Goal: Transaction & Acquisition: Subscribe to service/newsletter

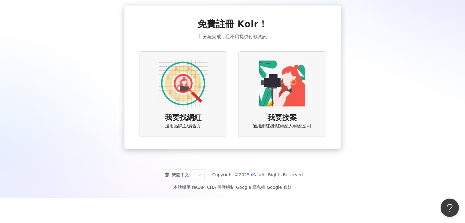
scroll to position [28, 0]
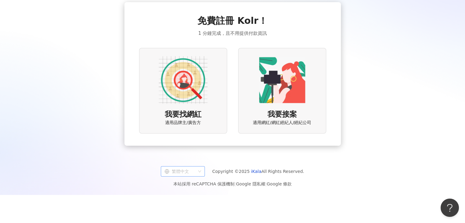
click at [189, 173] on div "繁體中文" at bounding box center [180, 172] width 31 height 10
click at [190, 171] on div "繁體中文" at bounding box center [180, 172] width 31 height 10
click at [179, 105] on div "我要找網紅 適用品牌主/廣告方" at bounding box center [183, 90] width 88 height 85
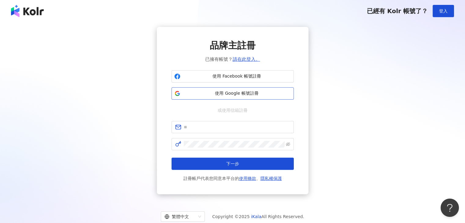
click at [209, 94] on span "使用 Google 帳號註冊" at bounding box center [237, 94] width 108 height 6
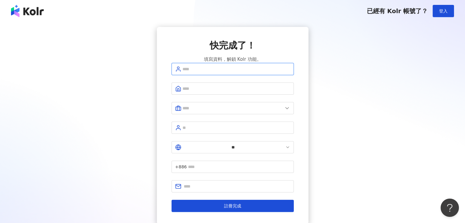
click at [229, 73] on input "text" at bounding box center [237, 69] width 108 height 7
click at [233, 73] on input "text" at bounding box center [237, 69] width 108 height 7
type input "*"
type input "*****"
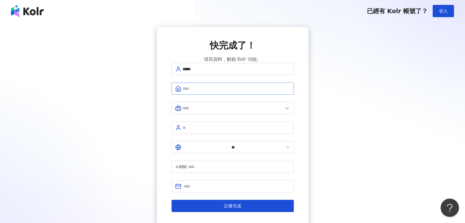
click at [235, 95] on span at bounding box center [233, 89] width 122 height 12
click at [235, 92] on input "text" at bounding box center [237, 88] width 108 height 7
type input "*****"
click at [243, 112] on input "text" at bounding box center [233, 108] width 100 height 7
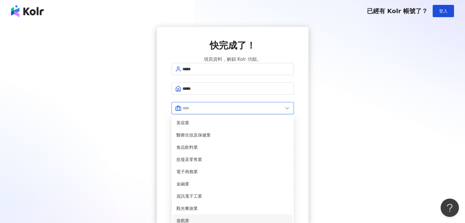
scroll to position [122, 0]
type input "*****"
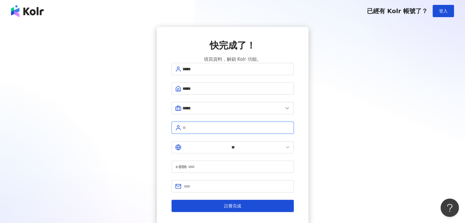
click at [241, 131] on input "text" at bounding box center [237, 128] width 108 height 7
click at [202, 131] on input "text" at bounding box center [237, 128] width 108 height 7
type input "***"
click at [285, 146] on icon at bounding box center [287, 147] width 5 height 5
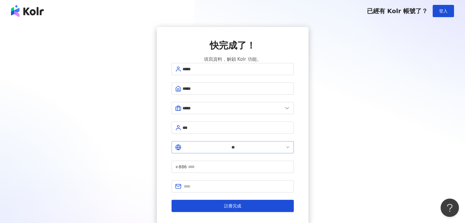
click at [285, 147] on icon at bounding box center [287, 147] width 5 height 5
click at [177, 146] on icon at bounding box center [178, 147] width 2 height 5
click at [285, 147] on icon at bounding box center [287, 147] width 5 height 5
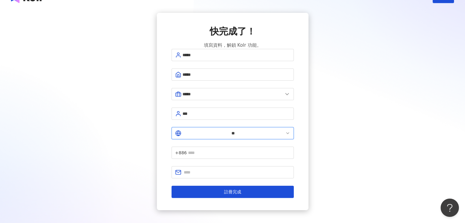
scroll to position [28, 0]
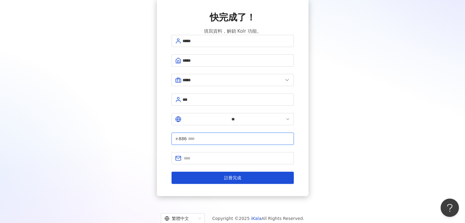
click at [238, 136] on input "text" at bounding box center [239, 139] width 102 height 7
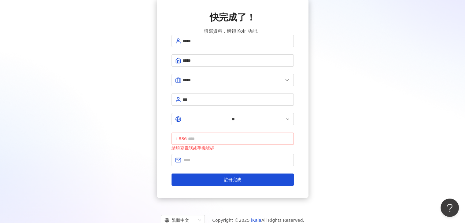
click at [187, 136] on span "+886" at bounding box center [181, 139] width 12 height 7
click at [190, 119] on input "**" at bounding box center [234, 119] width 102 height 7
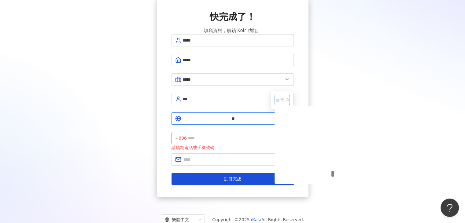
scroll to position [2425, 0]
click at [275, 95] on span "台灣" at bounding box center [282, 100] width 14 height 10
drag, startPoint x: 175, startPoint y: 21, endPoint x: 126, endPoint y: 20, distance: 48.6
click at [126, 20] on div "快完成了！ 填寫資料，解鎖 Kolr 功能。 ***** ***** ***** 美容業 醫療生技及保健業 食品飲料業 批發及零售業 電子商務業 金融業 資訊…" at bounding box center [232, 97] width 451 height 199
drag, startPoint x: 169, startPoint y: 19, endPoint x: 115, endPoint y: 19, distance: 53.8
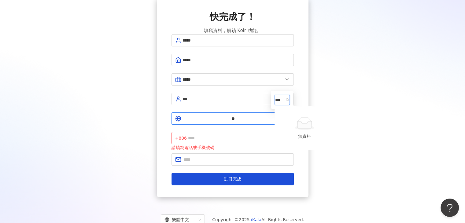
click at [115, 19] on div "快完成了！ 填寫資料，解鎖 Kolr 功能。 ***** ***** ***** 美容業 醫療生技及保健業 食品飲料業 批發及零售業 電子商務業 金融業 資訊…" at bounding box center [232, 97] width 451 height 199
type input "***"
click at [204, 20] on div "快完成了！ 填寫資料，解鎖 Kolr 功能。" at bounding box center [233, 22] width 122 height 24
click at [187, 118] on input "**" at bounding box center [234, 118] width 102 height 7
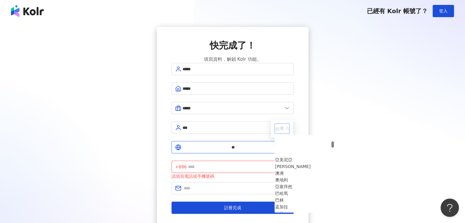
scroll to position [245, 0]
click at [275, 153] on div "亞塞拜然" at bounding box center [283, 156] width 17 height 7
type input "****"
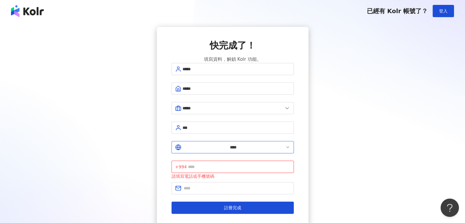
click at [246, 164] on input "text" at bounding box center [239, 167] width 102 height 7
type input "**********"
click at [227, 185] on input "**********" at bounding box center [237, 188] width 106 height 7
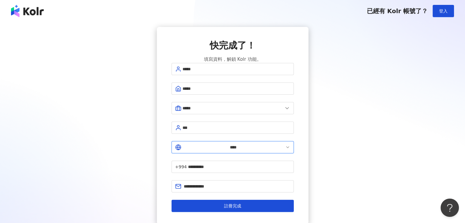
click at [296, 174] on div "**********" at bounding box center [233, 126] width 152 height 198
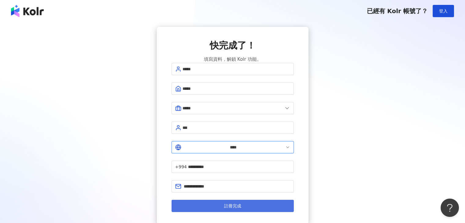
click at [234, 204] on span "註冊完成" at bounding box center [232, 206] width 17 height 5
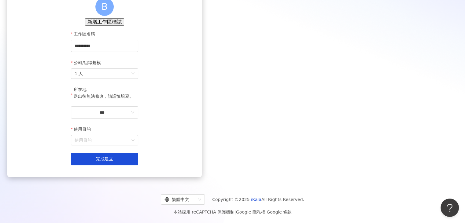
scroll to position [61, 0]
click at [130, 116] on input "***" at bounding box center [102, 112] width 55 height 7
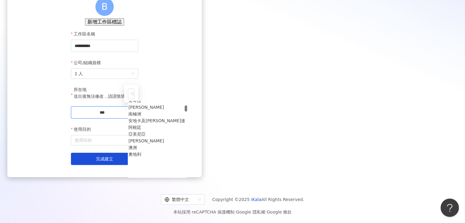
scroll to position [245, 0]
click at [146, 118] on div "亞塞拜然" at bounding box center [136, 121] width 17 height 7
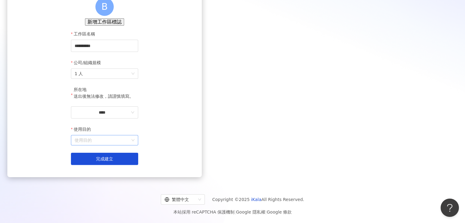
click at [135, 145] on input "使用目的" at bounding box center [105, 141] width 60 height 10
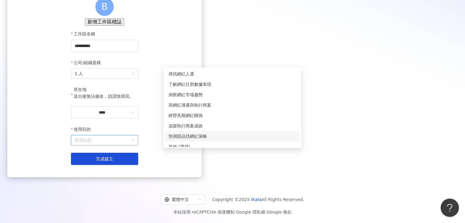
click at [193, 133] on div "預測競品找網紅策略" at bounding box center [233, 136] width 128 height 7
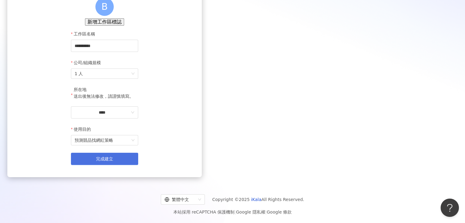
click at [138, 165] on button "完成建立" at bounding box center [104, 159] width 67 height 12
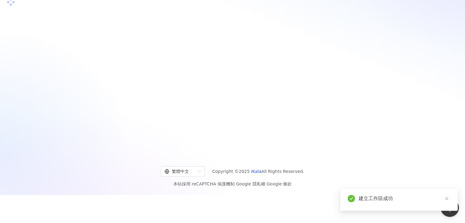
scroll to position [61, 0]
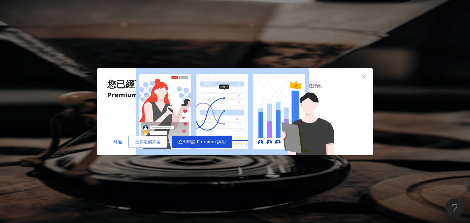
click at [161, 144] on span "更多定價方案" at bounding box center [148, 142] width 26 height 5
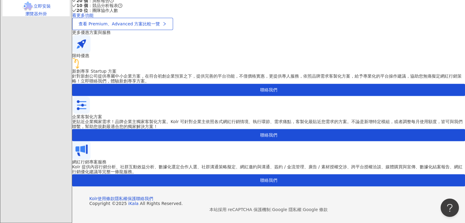
scroll to position [533, 0]
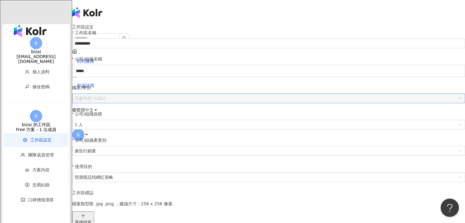
click at [188, 103] on span "亞塞拜然 (USD)" at bounding box center [269, 98] width 388 height 9
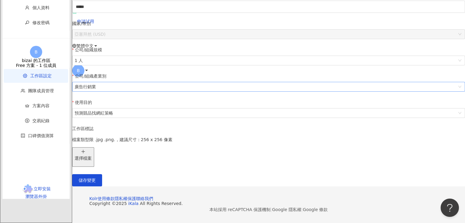
scroll to position [106, 0]
click at [32, 108] on span "方案內容" at bounding box center [40, 105] width 17 height 5
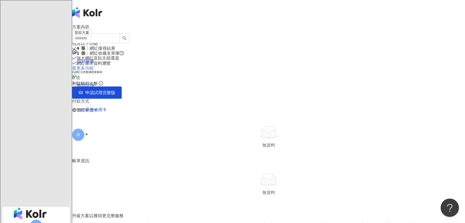
click at [94, 71] on link "看更多功能" at bounding box center [82, 68] width 21 height 5
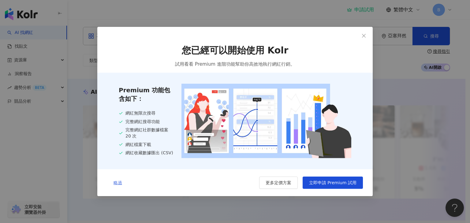
click at [119, 182] on span "略過" at bounding box center [118, 183] width 9 height 5
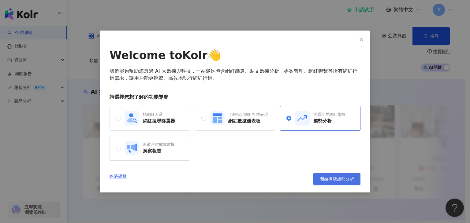
click at [336, 180] on span "開始導覽趨勢分析" at bounding box center [337, 179] width 34 height 5
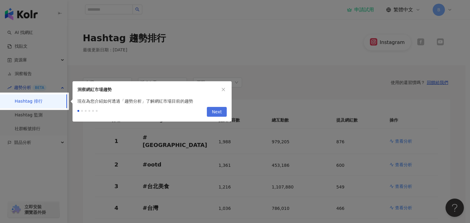
click at [219, 113] on span "Next" at bounding box center [217, 112] width 10 height 10
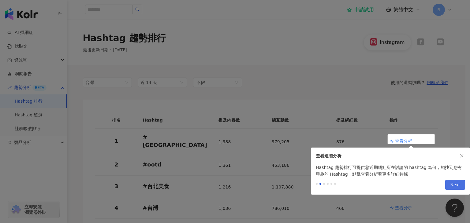
click at [451, 184] on span "Next" at bounding box center [455, 186] width 10 height 10
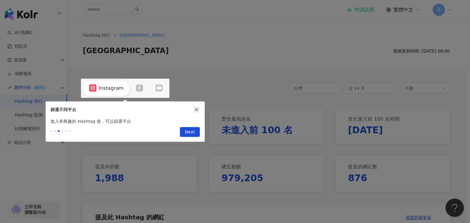
click at [198, 108] on icon "close" at bounding box center [196, 110] width 4 height 4
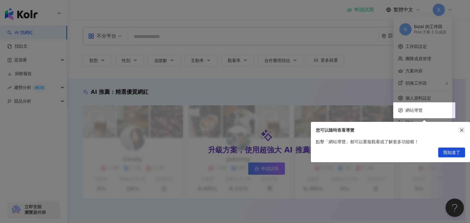
click at [464, 130] on button "button" at bounding box center [461, 130] width 7 height 7
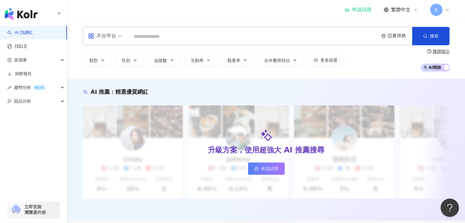
click at [118, 39] on span "不分平台" at bounding box center [105, 36] width 34 height 10
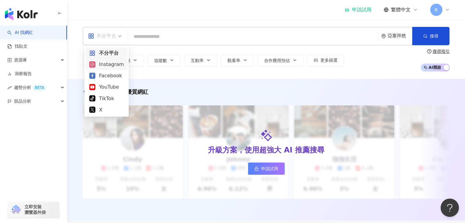
click at [109, 65] on div "Instagram" at bounding box center [106, 65] width 35 height 8
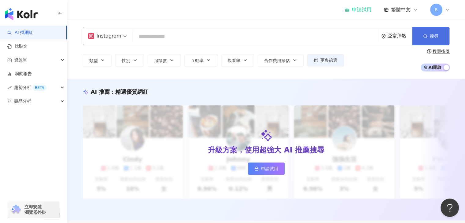
click at [433, 37] on span "搜尋" at bounding box center [434, 36] width 9 height 5
click at [121, 39] on span "Instagram" at bounding box center [107, 36] width 39 height 10
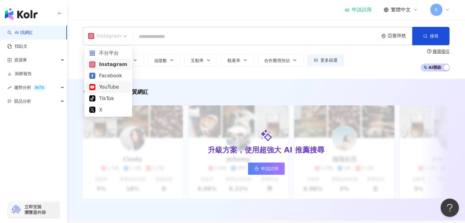
click at [111, 87] on div "YouTube" at bounding box center [108, 87] width 38 height 8
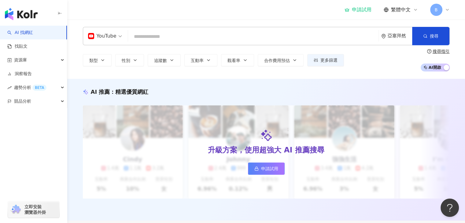
click at [229, 38] on input "search" at bounding box center [254, 37] width 246 height 12
type input "**"
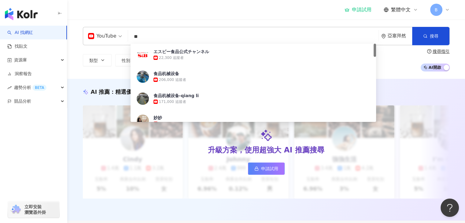
click at [221, 77] on div "206,000 追蹤者" at bounding box center [262, 80] width 217 height 6
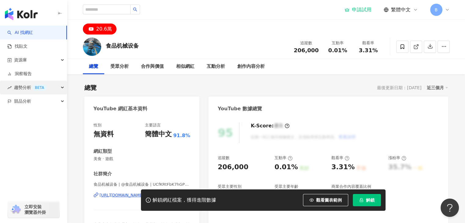
click at [62, 88] on icon "button" at bounding box center [62, 88] width 3 height 0
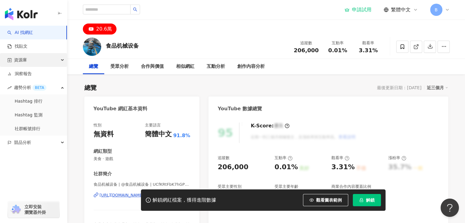
click at [60, 61] on div "資源庫" at bounding box center [33, 60] width 67 height 14
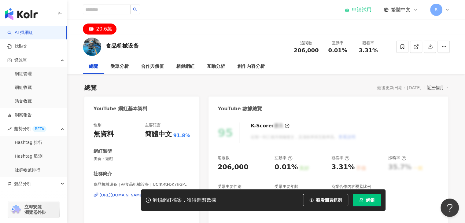
click at [415, 10] on icon at bounding box center [415, 9] width 5 height 5
click at [447, 9] on icon at bounding box center [447, 9] width 5 height 5
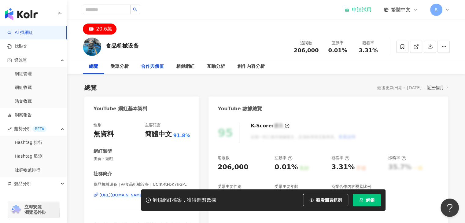
click at [149, 66] on div "合作與價值" at bounding box center [152, 66] width 23 height 7
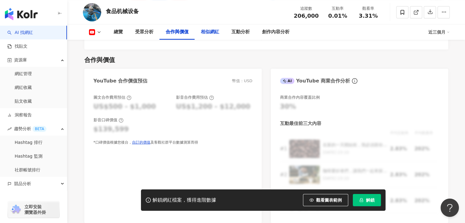
click at [212, 32] on div "相似網紅" at bounding box center [210, 31] width 18 height 7
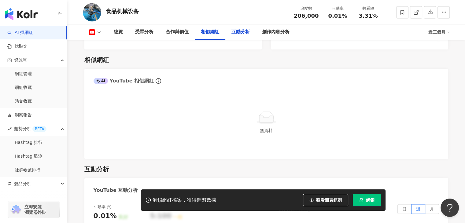
click at [245, 35] on div "互動分析" at bounding box center [241, 31] width 18 height 7
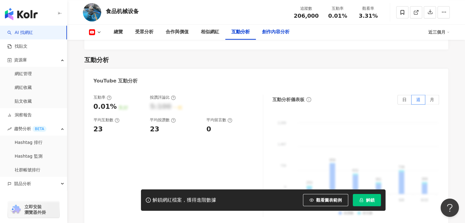
click at [277, 31] on div "創作內容分析" at bounding box center [276, 31] width 28 height 7
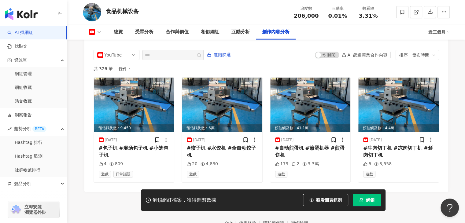
scroll to position [1733, 0]
